Goal: Task Accomplishment & Management: Manage account settings

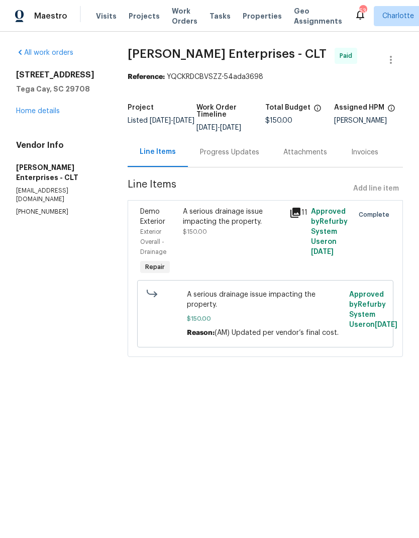
click at [141, 19] on span "Projects" at bounding box center [144, 16] width 31 height 10
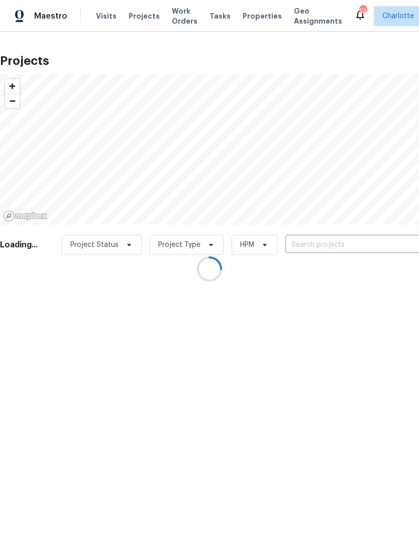
click at [349, 242] on div at bounding box center [209, 269] width 419 height 538
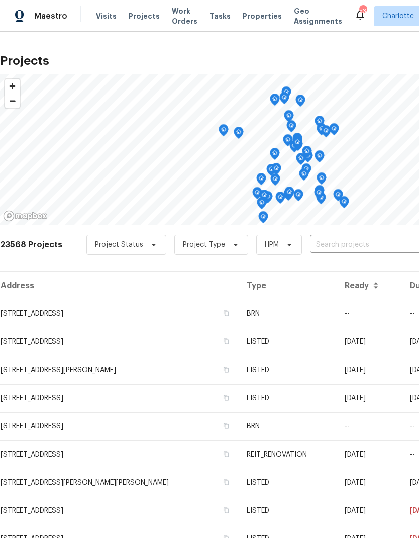
click at [382, 245] on input "text" at bounding box center [367, 245] width 115 height 16
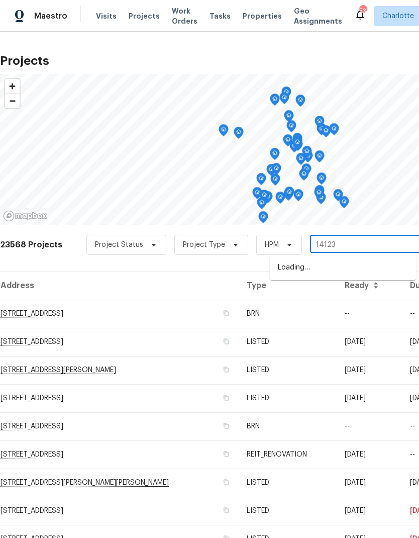
type input "14123"
click at [362, 276] on li "14123 Tranters Creek Ln, Charlotte, NC 28273" at bounding box center [343, 267] width 146 height 17
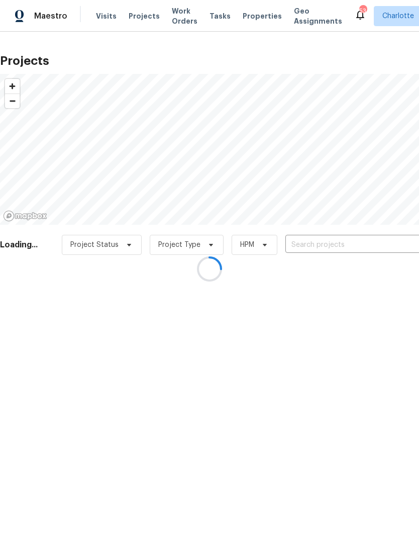
type input "14123 Tranters Creek Ln, Charlotte, NC 28273"
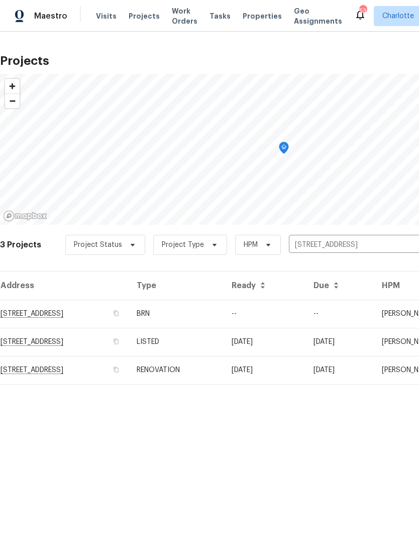
click at [35, 372] on td "14123 Tranters Creek Ln, Charlotte, NC 28273" at bounding box center [64, 370] width 129 height 28
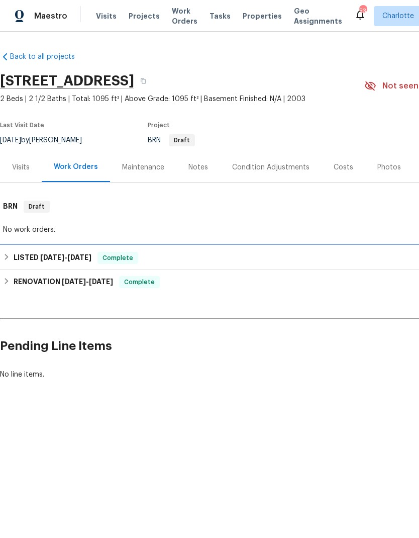
click at [98, 258] on div "LISTED 5/28/25 - 5/29/25 Complete" at bounding box center [284, 258] width 562 height 12
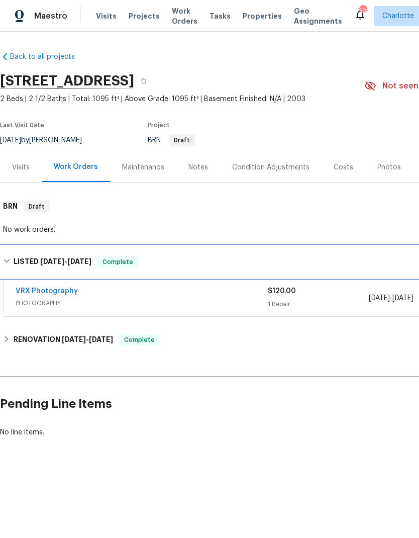
click at [129, 263] on span "Complete" at bounding box center [117, 262] width 39 height 10
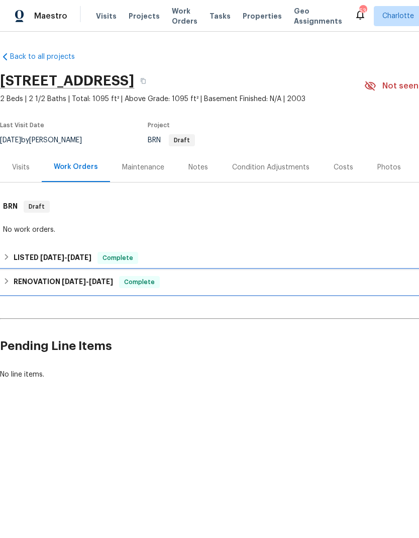
click at [109, 283] on span "5/30/25" at bounding box center [101, 281] width 24 height 7
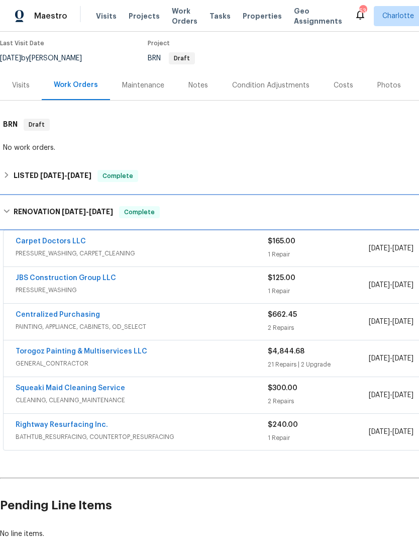
scroll to position [81, 0]
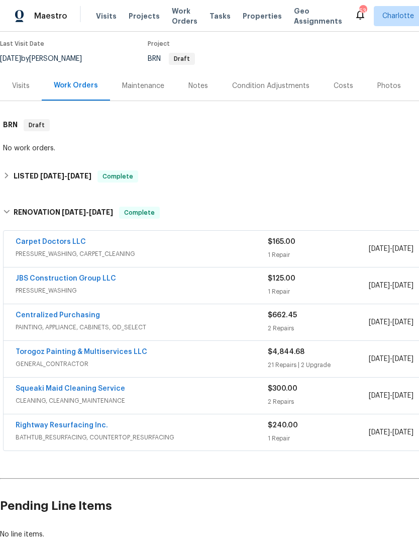
click at [42, 354] on link "Torogoz Painting & Multiservices LLC" at bounding box center [82, 351] width 132 height 7
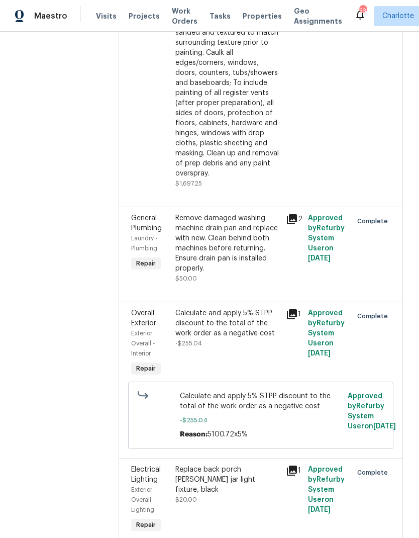
scroll to position [1076, 0]
click at [297, 224] on icon at bounding box center [292, 219] width 10 height 10
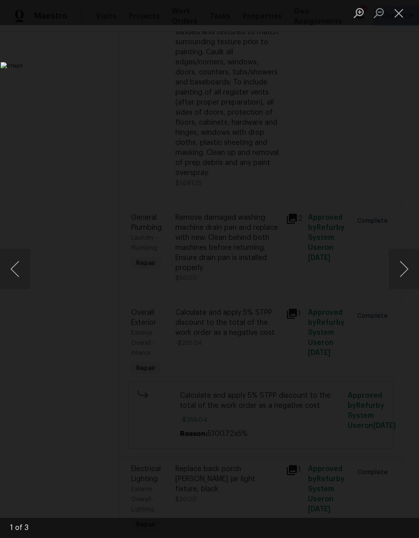
click at [401, 265] on button "Next image" at bounding box center [404, 269] width 30 height 40
click at [406, 268] on button "Next image" at bounding box center [404, 269] width 30 height 40
click at [404, 268] on button "Next image" at bounding box center [404, 269] width 30 height 40
click at [406, 269] on button "Next image" at bounding box center [404, 269] width 30 height 40
click at [405, 270] on button "Next image" at bounding box center [404, 269] width 30 height 40
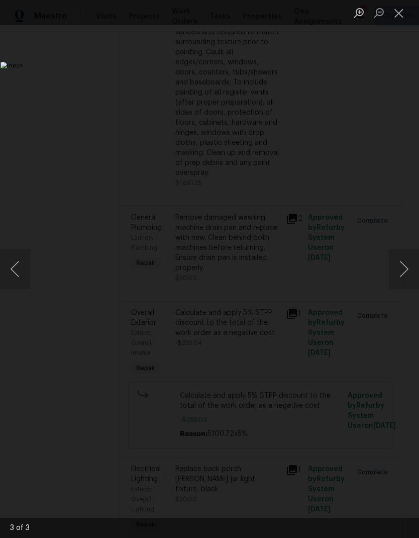
click at [405, 273] on button "Next image" at bounding box center [404, 269] width 30 height 40
click at [406, 16] on button "Close lightbox" at bounding box center [399, 13] width 20 height 18
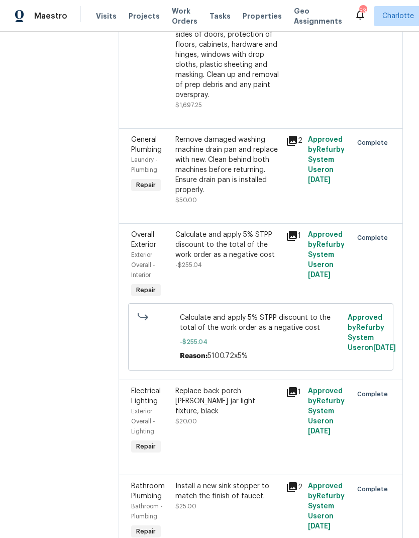
scroll to position [1155, 0]
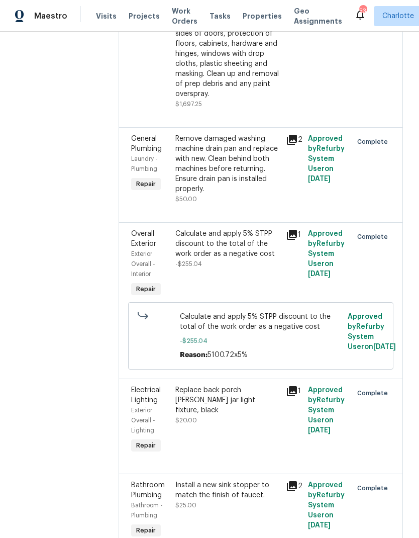
click at [298, 146] on icon at bounding box center [292, 140] width 12 height 12
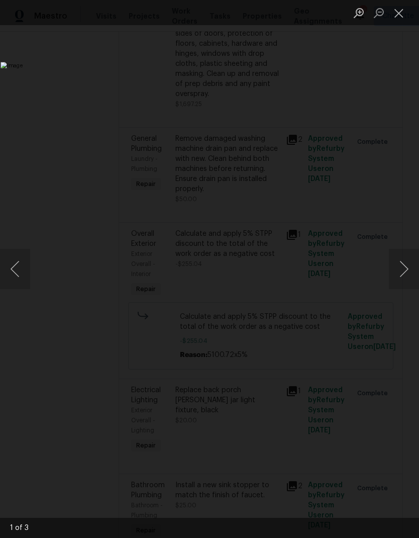
click at [402, 277] on button "Next image" at bounding box center [404, 269] width 30 height 40
click at [407, 19] on button "Close lightbox" at bounding box center [399, 13] width 20 height 18
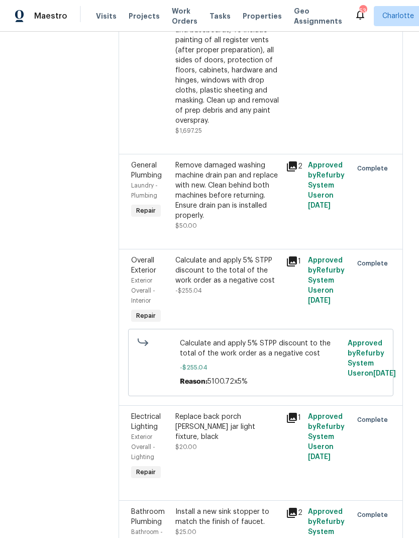
scroll to position [1128, 0]
click at [298, 173] on icon at bounding box center [292, 167] width 12 height 12
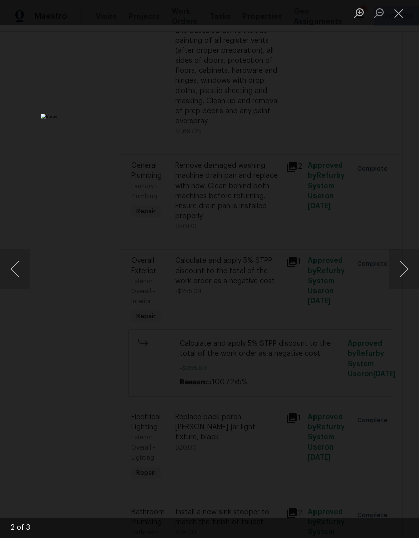
click at [403, 268] on button "Next image" at bounding box center [404, 269] width 30 height 40
click at [404, 16] on button "Close lightbox" at bounding box center [399, 13] width 20 height 18
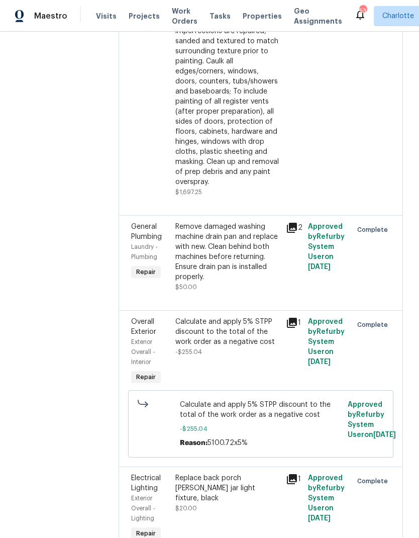
scroll to position [1065, 0]
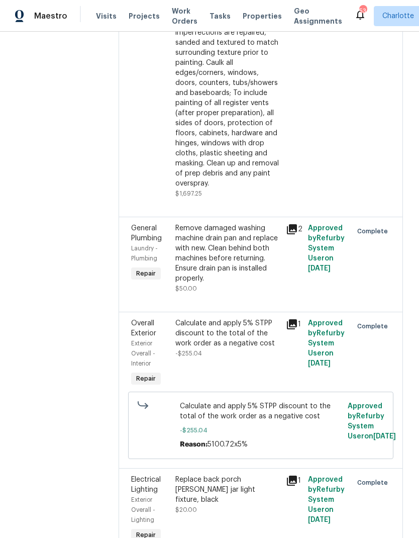
click at [162, 242] on span "General Plumbing" at bounding box center [146, 233] width 31 height 17
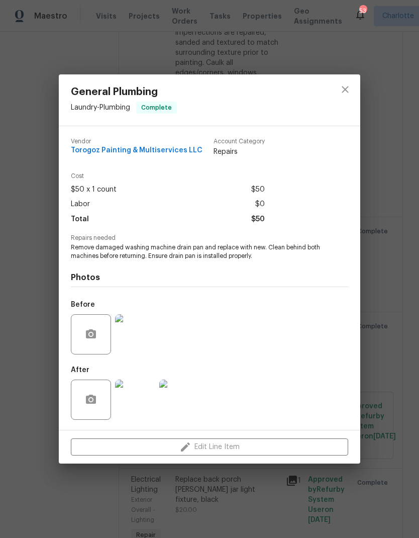
click at [147, 399] on img at bounding box center [135, 399] width 40 height 40
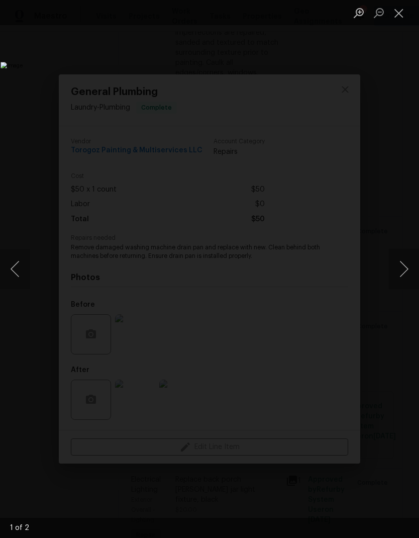
click at [297, 174] on img "Lightbox" at bounding box center [162, 269] width 323 height 414
click at [408, 267] on button "Next image" at bounding box center [404, 269] width 30 height 40
click at [9, 266] on button "Previous image" at bounding box center [15, 269] width 30 height 40
click at [396, 265] on button "Next image" at bounding box center [404, 269] width 30 height 40
click at [403, 277] on button "Next image" at bounding box center [404, 269] width 30 height 40
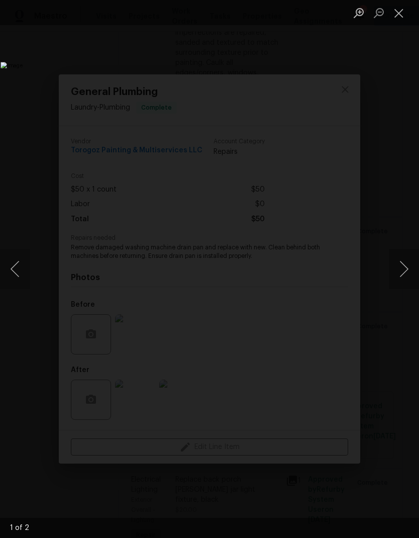
click at [408, 267] on button "Next image" at bounding box center [404, 269] width 30 height 40
click at [401, 13] on button "Close lightbox" at bounding box center [399, 13] width 20 height 18
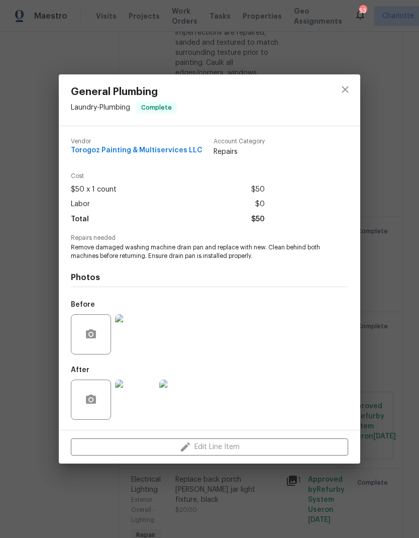
click at [149, 326] on img at bounding box center [135, 334] width 40 height 40
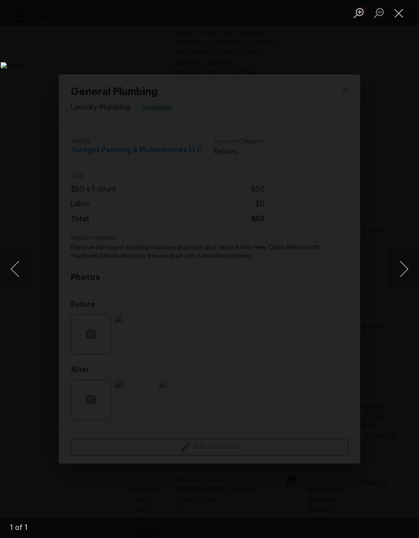
click at [413, 3] on ul "Lightbox" at bounding box center [384, 12] width 70 height 25
click at [398, 17] on button "Close lightbox" at bounding box center [399, 13] width 20 height 18
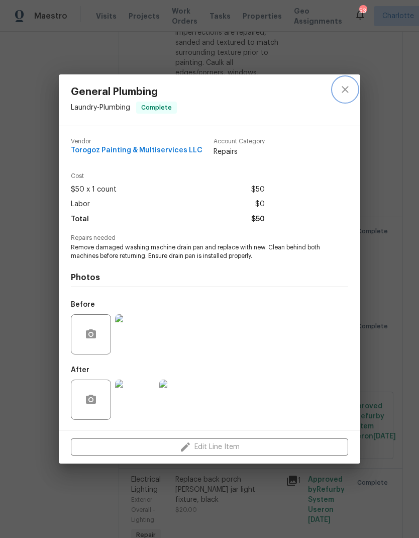
click at [349, 88] on icon "close" at bounding box center [345, 89] width 12 height 12
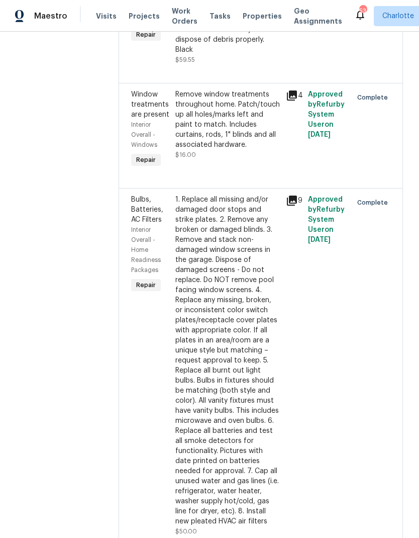
scroll to position [1749, 0]
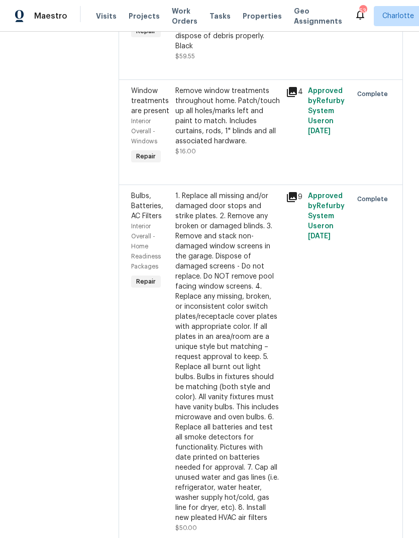
click at [297, 202] on icon at bounding box center [292, 197] width 10 height 10
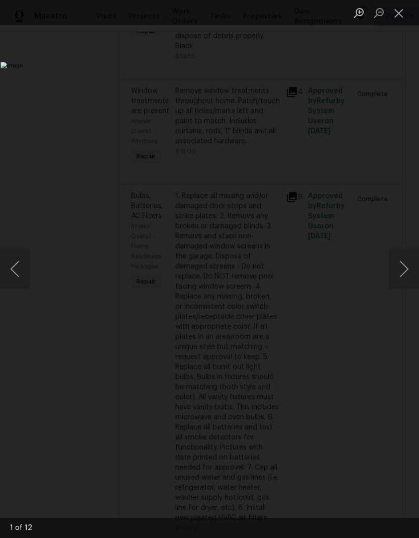
click at [408, 271] on button "Next image" at bounding box center [404, 269] width 30 height 40
click at [413, 271] on button "Next image" at bounding box center [404, 269] width 30 height 40
click at [413, 269] on button "Next image" at bounding box center [404, 269] width 30 height 40
click at [414, 268] on button "Next image" at bounding box center [404, 269] width 30 height 40
click at [414, 269] on button "Next image" at bounding box center [404, 269] width 30 height 40
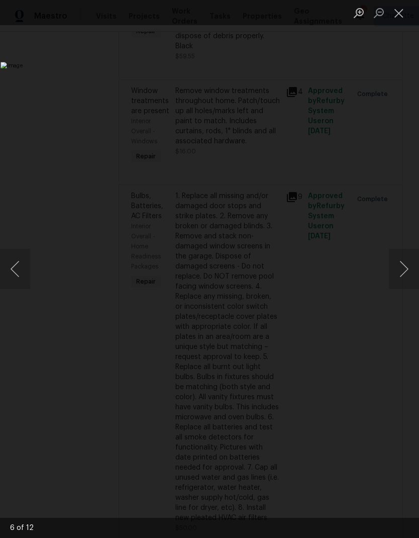
click at [415, 268] on button "Next image" at bounding box center [404, 269] width 30 height 40
click at [415, 267] on button "Next image" at bounding box center [404, 269] width 30 height 40
click at [412, 270] on button "Next image" at bounding box center [404, 269] width 30 height 40
click at [407, 271] on button "Next image" at bounding box center [404, 269] width 30 height 40
click at [412, 269] on button "Next image" at bounding box center [404, 269] width 30 height 40
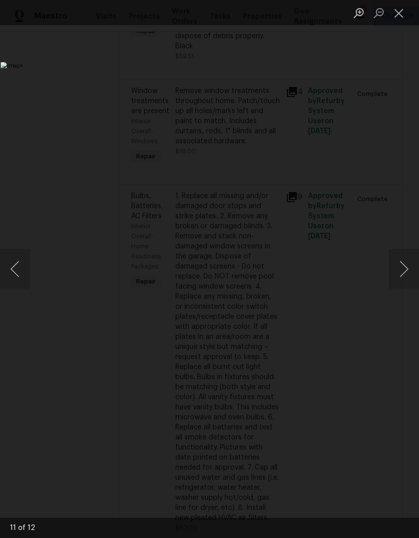
click at [409, 270] on button "Next image" at bounding box center [404, 269] width 30 height 40
click at [413, 271] on button "Next image" at bounding box center [404, 269] width 30 height 40
click at [413, 270] on button "Next image" at bounding box center [404, 269] width 30 height 40
click at [413, 269] on button "Next image" at bounding box center [404, 269] width 30 height 40
click at [407, 269] on button "Next image" at bounding box center [404, 269] width 30 height 40
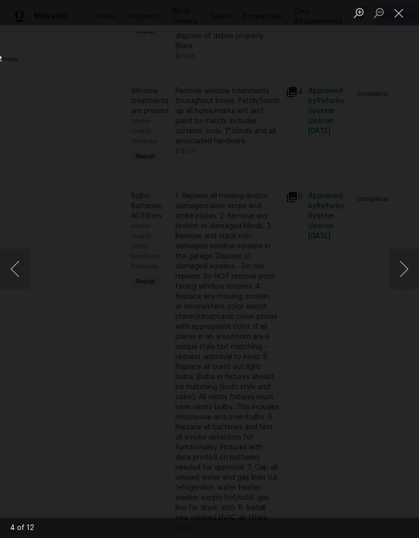
click at [406, 270] on button "Next image" at bounding box center [404, 269] width 30 height 40
click at [405, 265] on button "Next image" at bounding box center [404, 269] width 30 height 40
click at [404, 267] on button "Next image" at bounding box center [404, 269] width 30 height 40
click at [404, 265] on button "Next image" at bounding box center [404, 269] width 30 height 40
click at [403, 267] on button "Next image" at bounding box center [404, 269] width 30 height 40
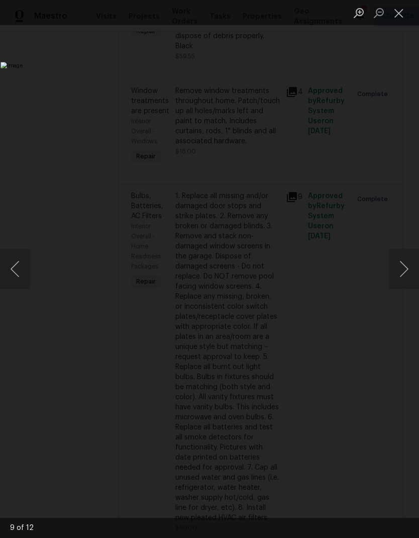
click at [403, 269] on button "Next image" at bounding box center [404, 269] width 30 height 40
click at [403, 270] on button "Next image" at bounding box center [404, 269] width 30 height 40
click at [403, 269] on button "Next image" at bounding box center [404, 269] width 30 height 40
click at [404, 270] on button "Next image" at bounding box center [404, 269] width 30 height 40
click at [402, 270] on button "Next image" at bounding box center [404, 269] width 30 height 40
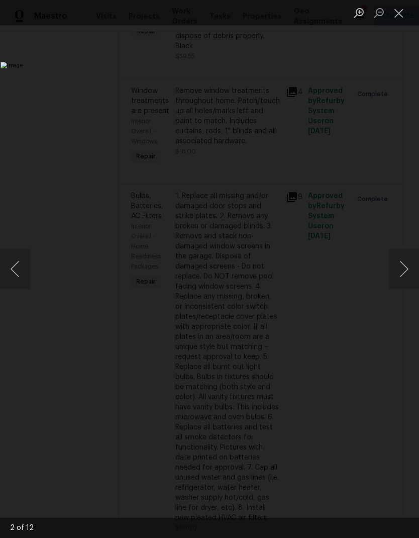
click at [402, 270] on button "Next image" at bounding box center [404, 269] width 30 height 40
click at [403, 273] on button "Next image" at bounding box center [404, 269] width 30 height 40
click at [401, 271] on button "Next image" at bounding box center [404, 269] width 30 height 40
click at [402, 272] on button "Next image" at bounding box center [404, 269] width 30 height 40
click at [398, 16] on button "Close lightbox" at bounding box center [399, 13] width 20 height 18
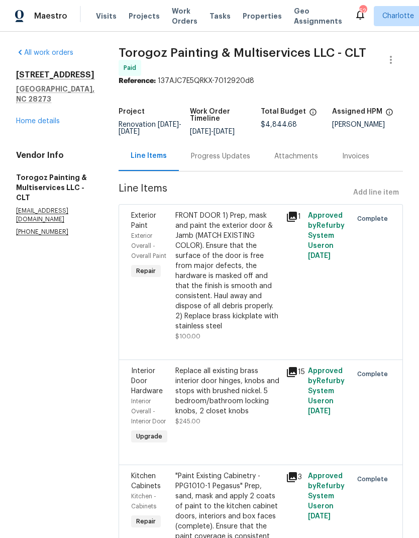
scroll to position [0, 0]
click at [26, 118] on link "Home details" at bounding box center [38, 121] width 44 height 7
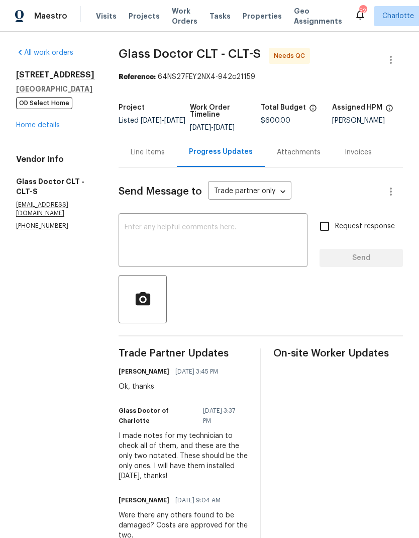
click at [143, 155] on div "Line Items" at bounding box center [148, 152] width 34 height 10
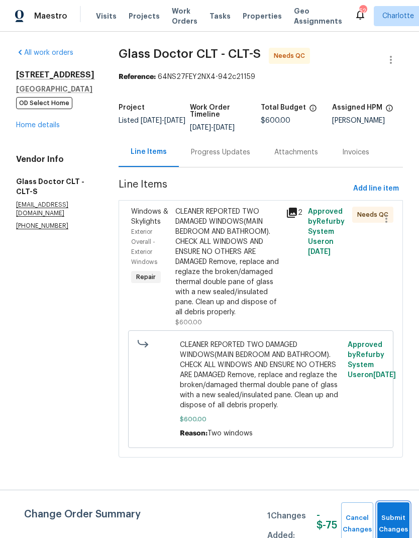
click at [402, 528] on span "Submit Changes" at bounding box center [393, 523] width 22 height 23
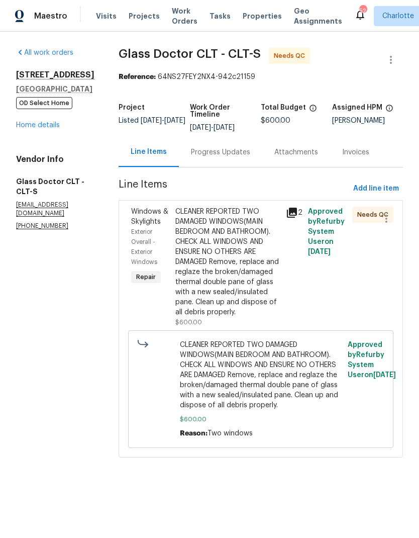
click at [287, 217] on icon at bounding box center [292, 213] width 10 height 10
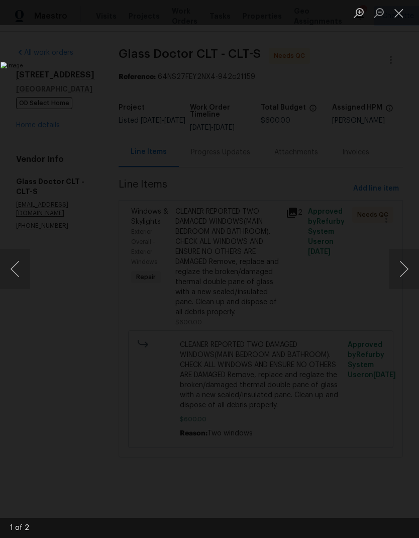
click at [397, 275] on button "Next image" at bounding box center [404, 269] width 30 height 40
click at [399, 280] on button "Next image" at bounding box center [404, 269] width 30 height 40
click at [399, 276] on button "Next image" at bounding box center [404, 269] width 30 height 40
click at [397, 281] on button "Next image" at bounding box center [404, 269] width 30 height 40
click at [401, 12] on button "Close lightbox" at bounding box center [399, 13] width 20 height 18
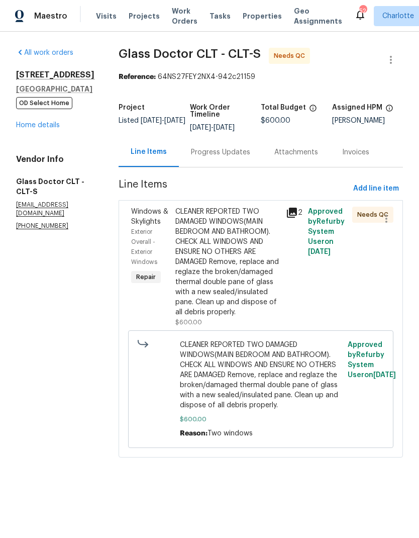
click at [131, 226] on div "Windows & Skylights" at bounding box center [150, 217] width 38 height 20
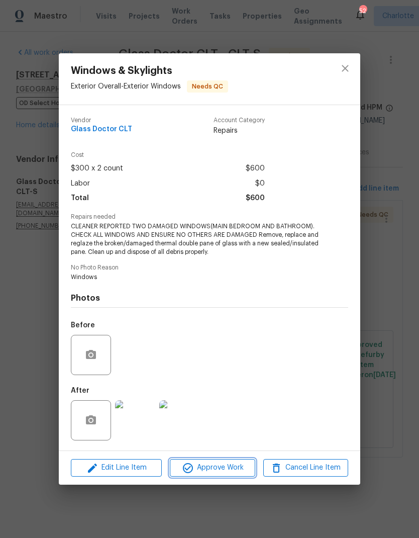
click at [236, 474] on span "Approve Work" at bounding box center [212, 467] width 79 height 13
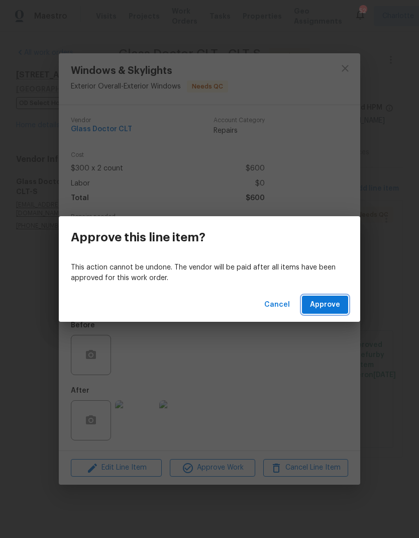
click at [338, 306] on span "Approve" at bounding box center [325, 304] width 30 height 13
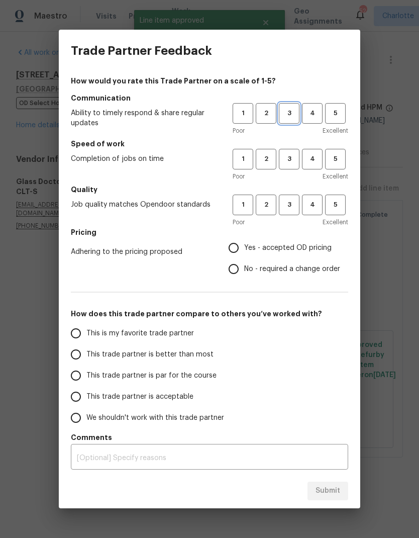
click at [289, 113] on span "3" at bounding box center [289, 114] width 19 height 12
click at [293, 160] on span "3" at bounding box center [289, 159] width 19 height 12
click at [296, 202] on span "3" at bounding box center [289, 205] width 19 height 12
click at [241, 271] on input "No - required a change order" at bounding box center [233, 268] width 21 height 21
radio input "true"
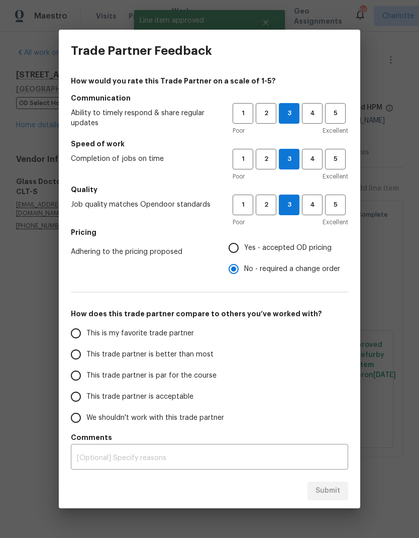
click at [240, 245] on input "Yes - accepted OD pricing" at bounding box center [233, 247] width 21 height 21
radio input "true"
click at [79, 376] on input "This trade partner is par for the course" at bounding box center [75, 375] width 21 height 21
click at [344, 486] on button "Submit" at bounding box center [328, 490] width 41 height 19
radio input "true"
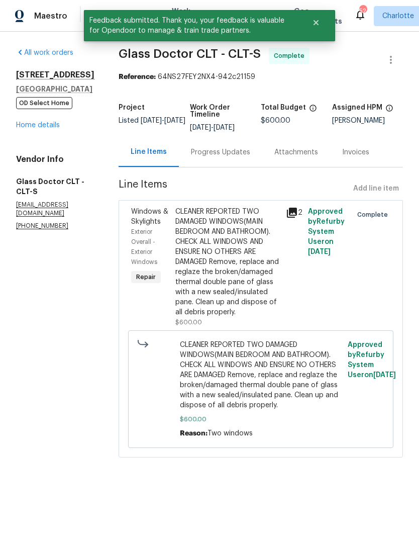
click at [27, 129] on link "Home details" at bounding box center [38, 125] width 44 height 7
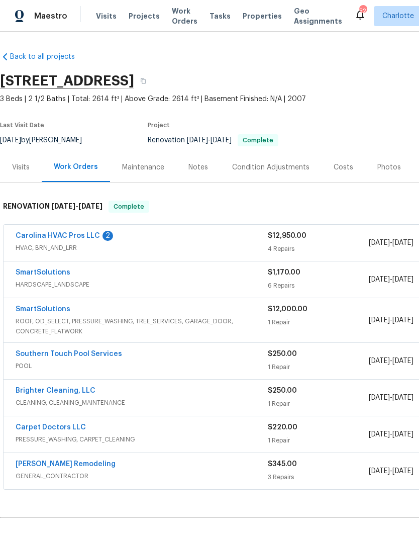
click at [29, 237] on link "Carolina HVAC Pros LLC" at bounding box center [58, 235] width 84 height 7
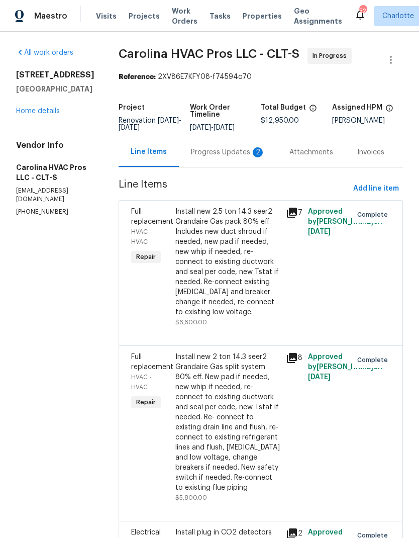
click at [234, 157] on div "Progress Updates 2" at bounding box center [228, 152] width 74 height 10
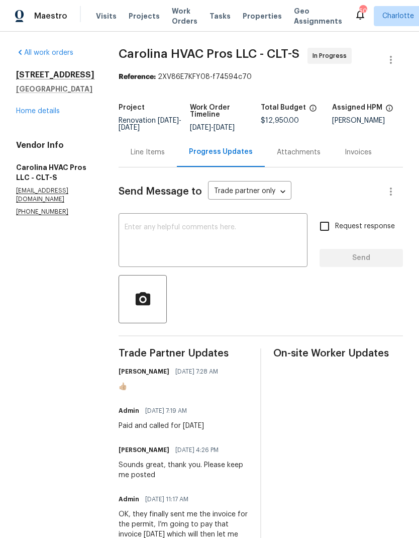
click at [29, 113] on div "4640 Channing Park Way Rock Hill, SC 29732 Home details" at bounding box center [55, 93] width 78 height 46
click at [31, 115] on link "Home details" at bounding box center [38, 111] width 44 height 7
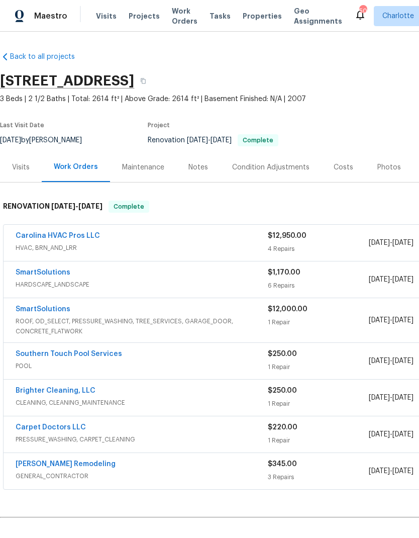
scroll to position [0, -1]
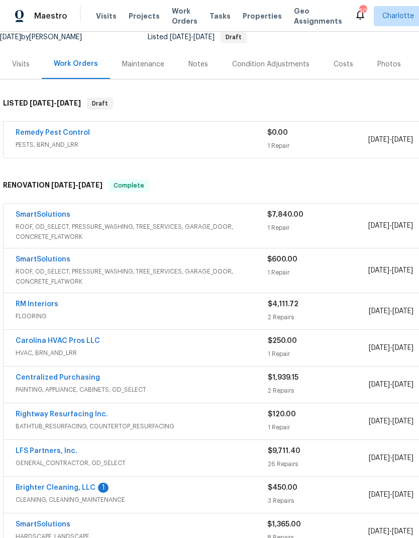
scroll to position [99, 0]
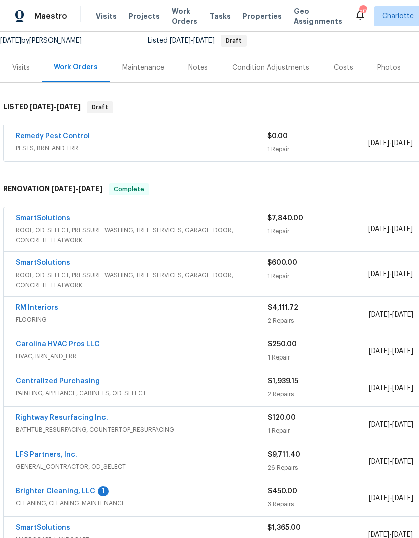
click at [38, 135] on link "Remedy Pest Control" at bounding box center [53, 136] width 74 height 7
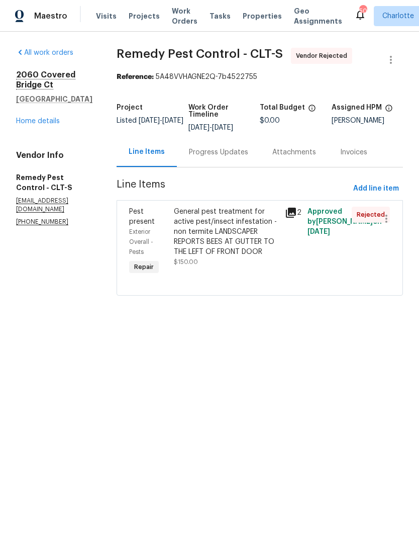
click at [220, 153] on div "Progress Updates" at bounding box center [218, 152] width 59 height 10
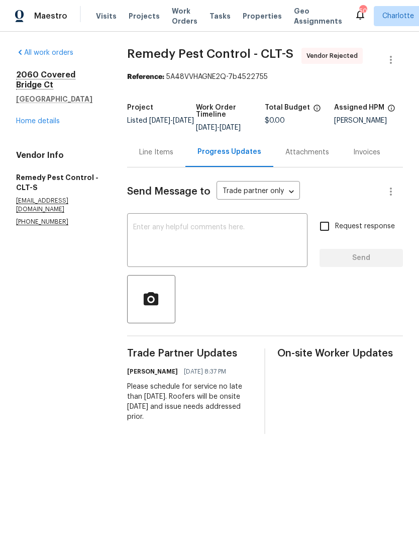
click at [164, 148] on div "Line Items" at bounding box center [156, 152] width 34 height 10
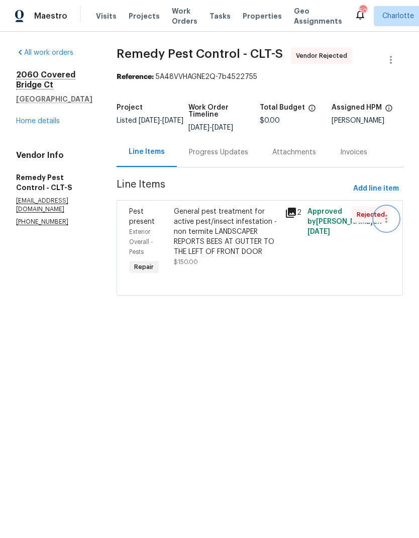
click at [385, 218] on icon "button" at bounding box center [386, 219] width 2 height 8
click at [390, 62] on div at bounding box center [209, 269] width 419 height 538
click at [390, 59] on icon "button" at bounding box center [391, 60] width 12 height 12
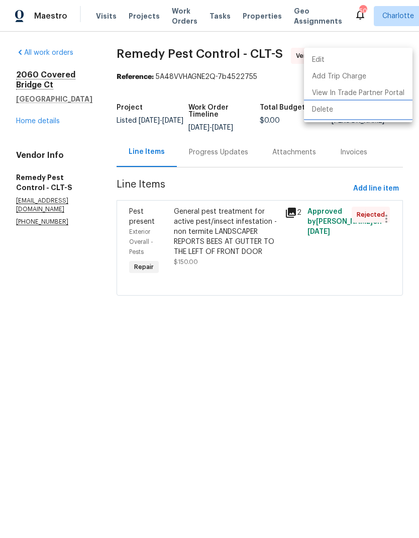
click at [372, 113] on li "Delete" at bounding box center [358, 110] width 109 height 17
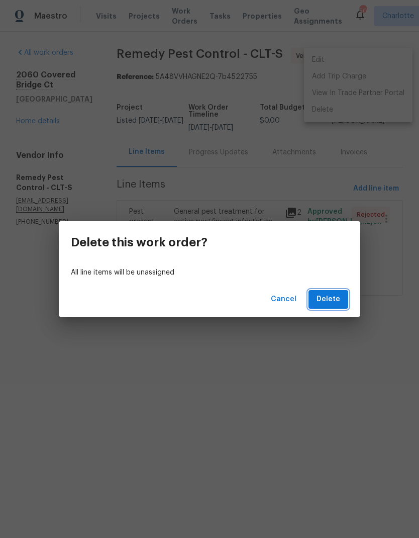
click at [335, 302] on span "Delete" at bounding box center [329, 299] width 24 height 13
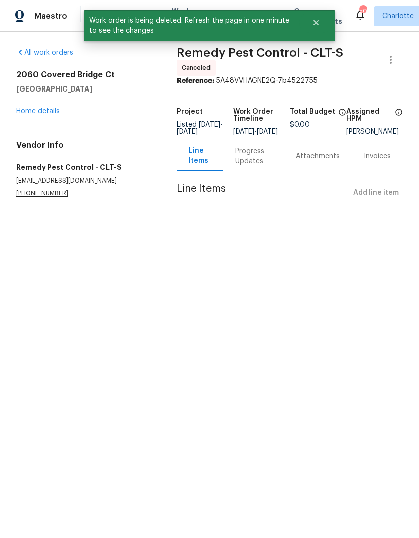
click at [19, 110] on link "Home details" at bounding box center [38, 111] width 44 height 7
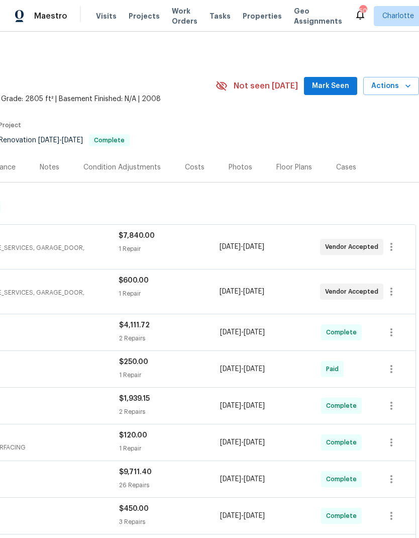
scroll to position [0, 149]
click at [332, 89] on span "Mark Seen" at bounding box center [330, 86] width 37 height 13
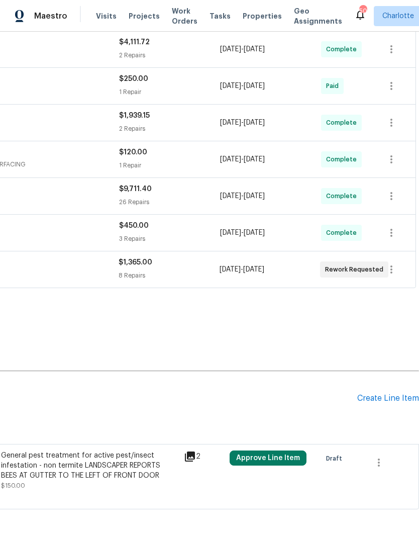
scroll to position [282, 149]
click at [373, 464] on button "button" at bounding box center [379, 463] width 24 height 24
click at [386, 468] on li "Cancel" at bounding box center [386, 462] width 39 height 17
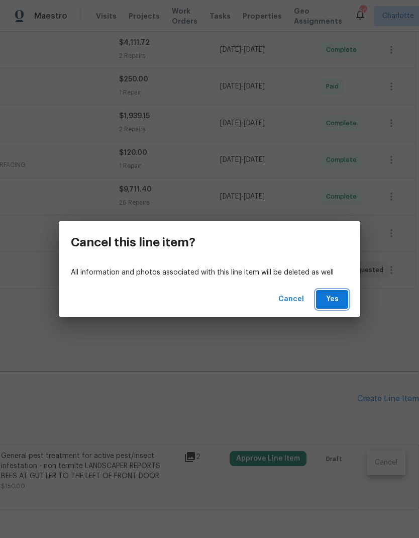
click at [333, 305] on span "Yes" at bounding box center [332, 299] width 16 height 13
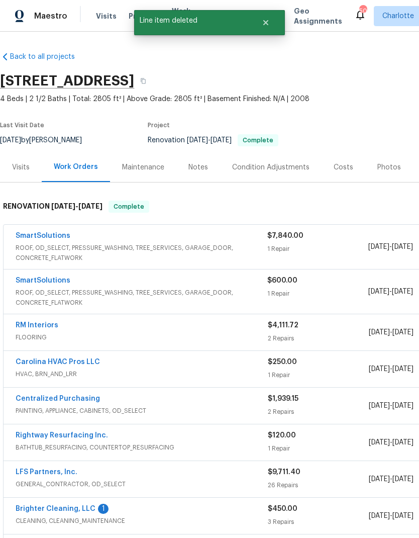
scroll to position [0, 0]
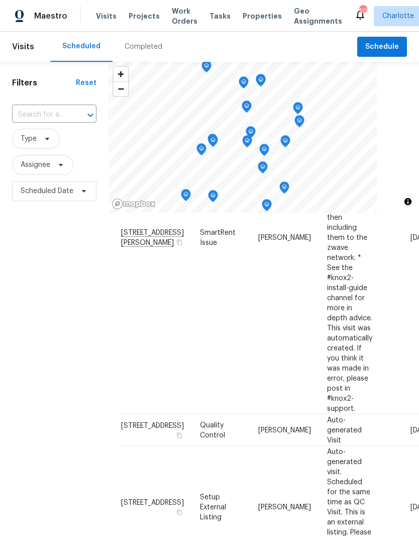
scroll to position [517, 0]
click at [0, 0] on icon at bounding box center [0, 0] width 0 height 0
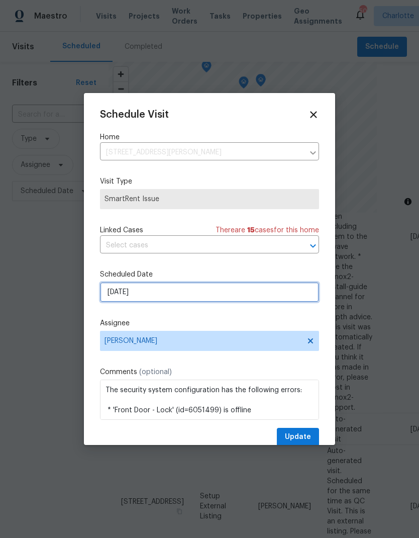
click at [203, 298] on input "[DATE]" at bounding box center [209, 292] width 219 height 20
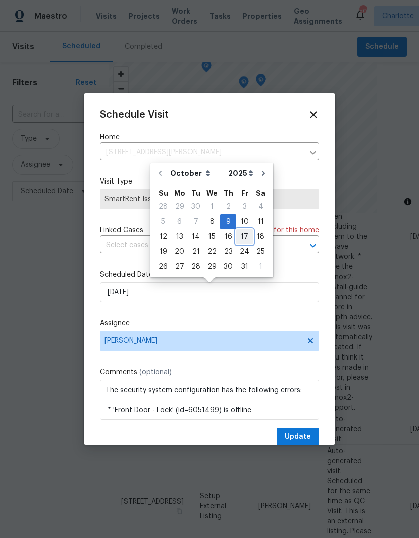
click at [236, 236] on div "17" at bounding box center [244, 237] width 17 height 14
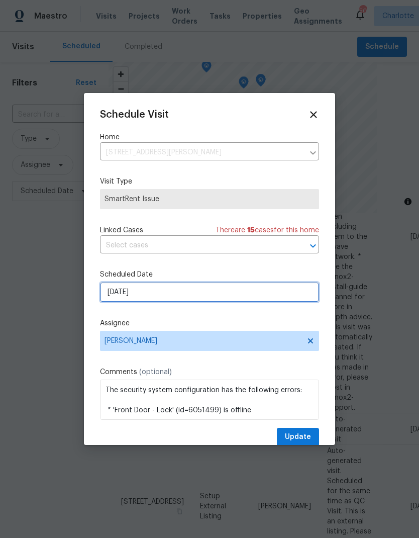
click at [202, 302] on input "[DATE]" at bounding box center [209, 292] width 219 height 20
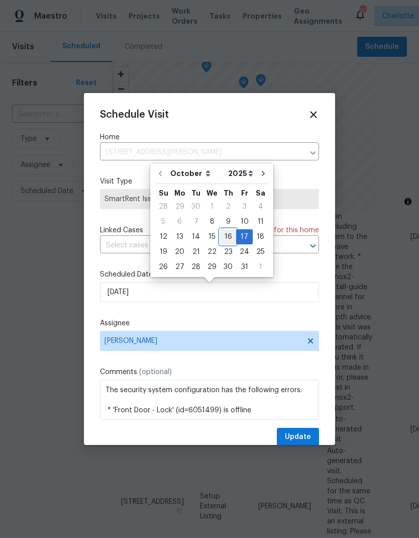
click at [226, 240] on div "16" at bounding box center [228, 237] width 16 height 14
type input "[DATE]"
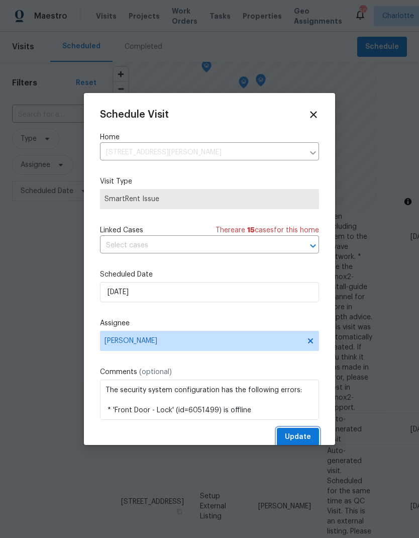
click at [307, 443] on span "Update" at bounding box center [298, 437] width 26 height 13
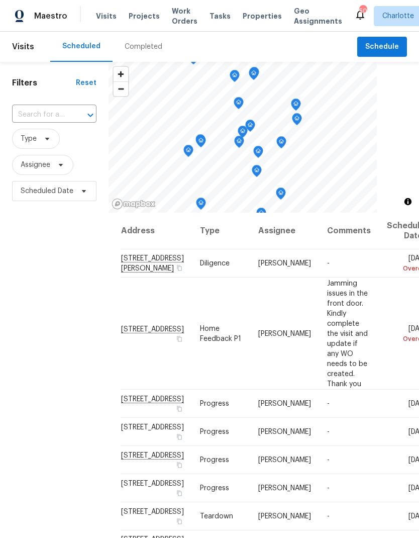
scroll to position [0, 0]
